Goal: Check status

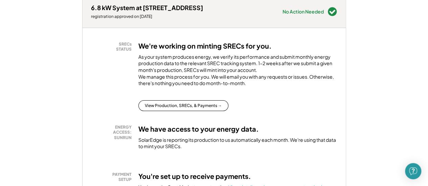
scroll to position [108, 0]
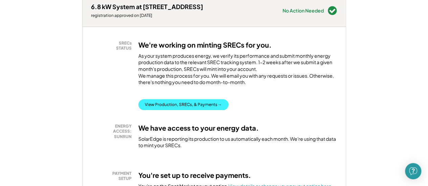
click at [171, 110] on button "View Production, SRECs, & Payments →" at bounding box center [183, 104] width 90 height 11
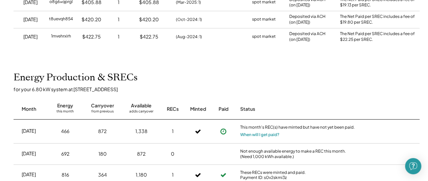
scroll to position [181, 0]
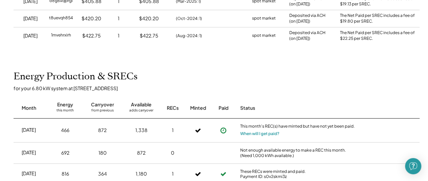
click at [223, 130] on icon at bounding box center [223, 130] width 7 height 7
click at [250, 134] on button "When will I get paid?" at bounding box center [259, 134] width 39 height 7
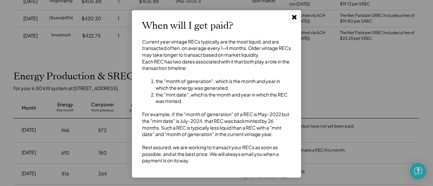
click at [295, 18] on use at bounding box center [294, 17] width 5 height 5
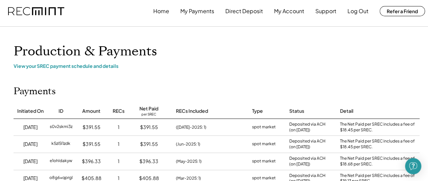
scroll to position [0, 0]
